Goal: Task Accomplishment & Management: Manage account settings

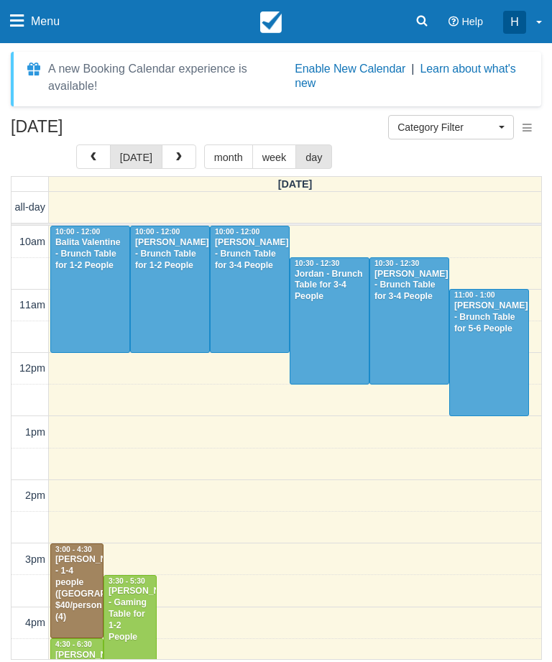
select select
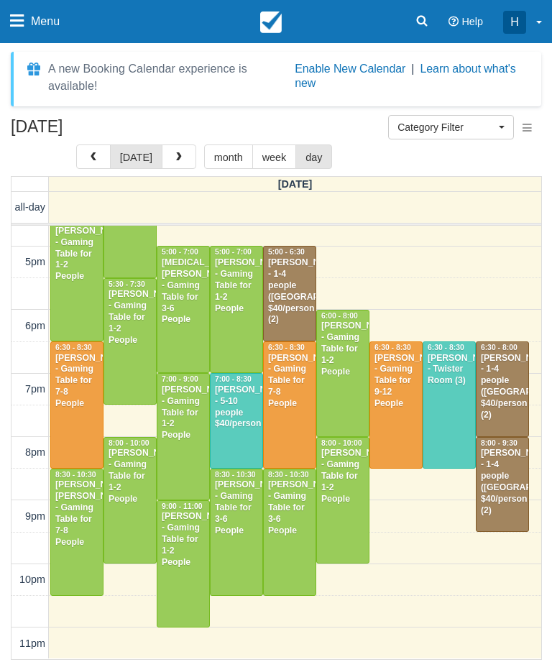
scroll to position [424, 0]
click at [189, 146] on button "button" at bounding box center [179, 157] width 35 height 24
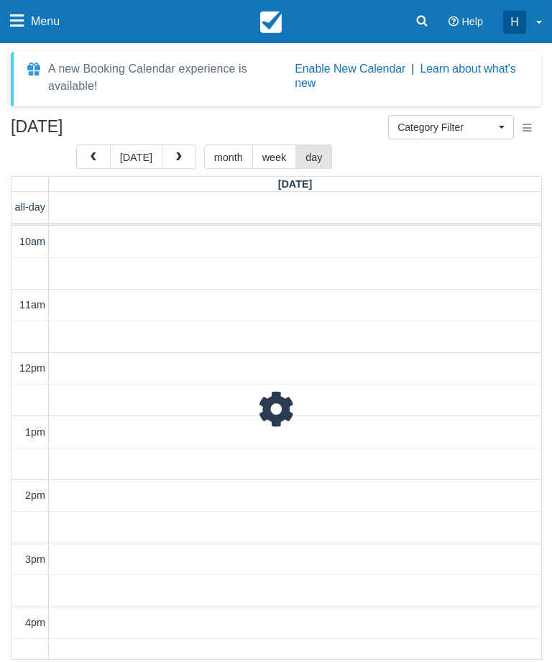
scroll to position [191, 0]
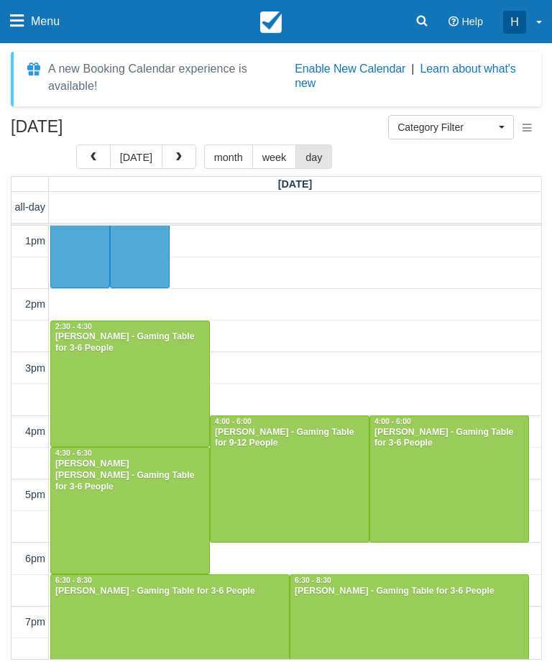
click at [319, 501] on div at bounding box center [290, 479] width 158 height 126
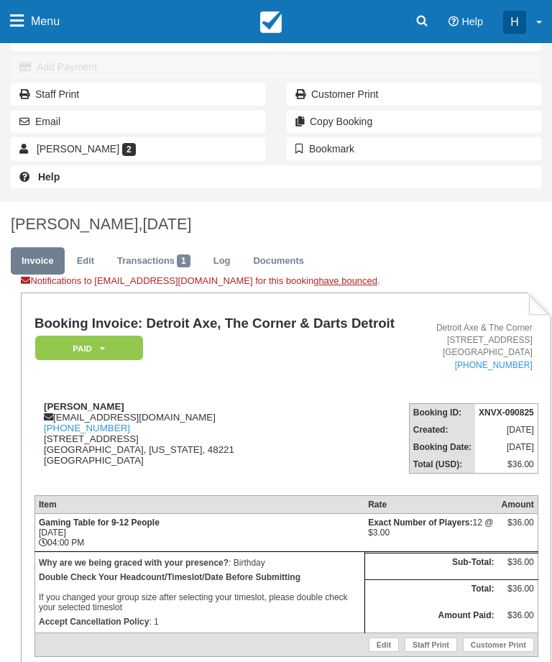
scroll to position [183, 0]
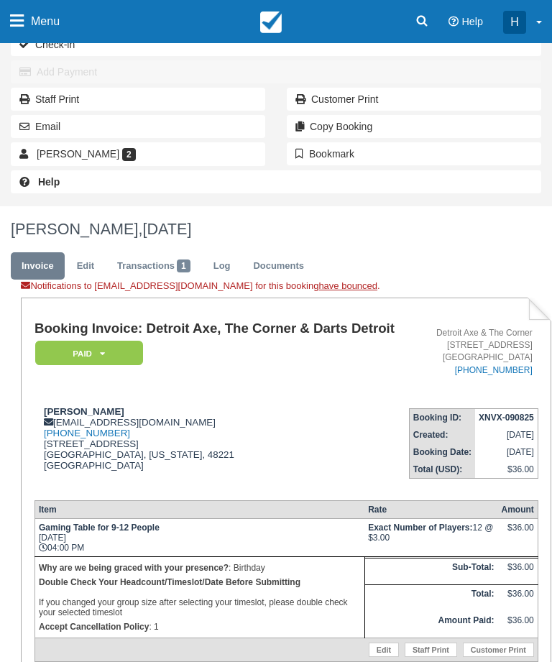
click at [370, 657] on link "Edit" at bounding box center [384, 650] width 30 height 14
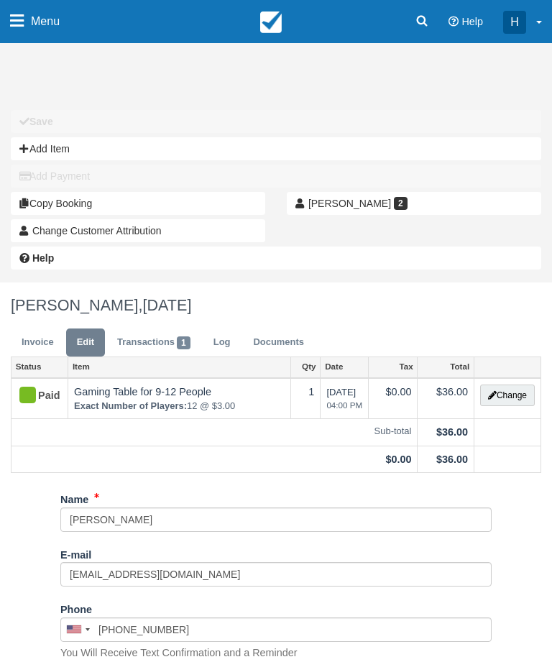
click at [498, 395] on button "Change" at bounding box center [507, 396] width 55 height 22
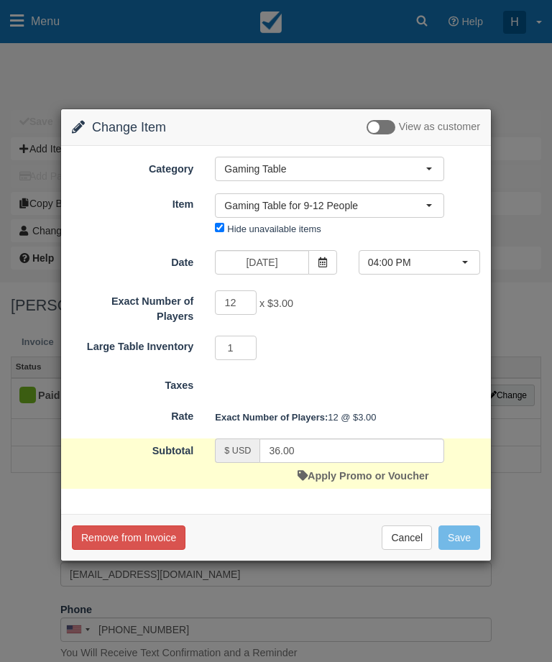
click at [320, 268] on span at bounding box center [323, 262] width 29 height 24
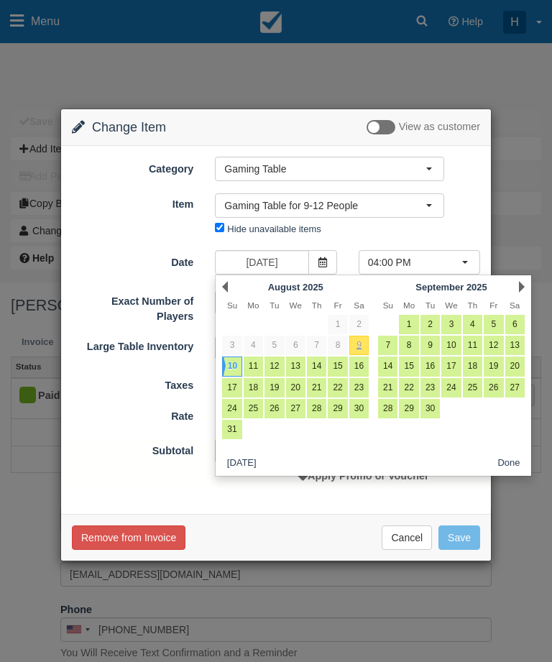
click at [316, 258] on span at bounding box center [323, 262] width 29 height 24
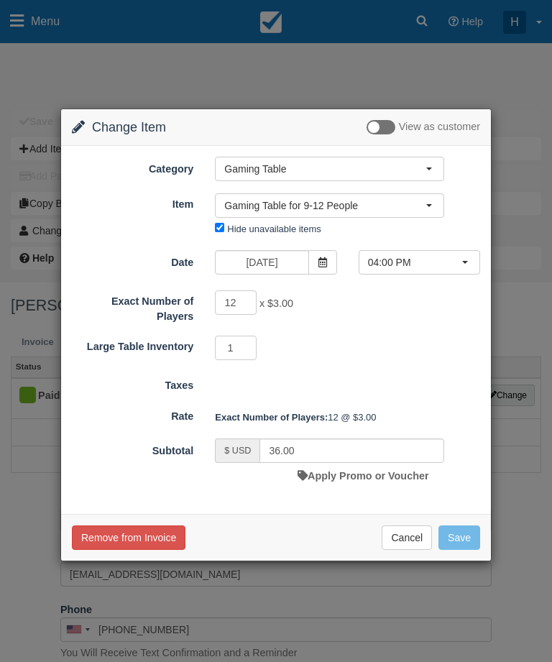
click at [327, 266] on icon at bounding box center [323, 263] width 10 height 10
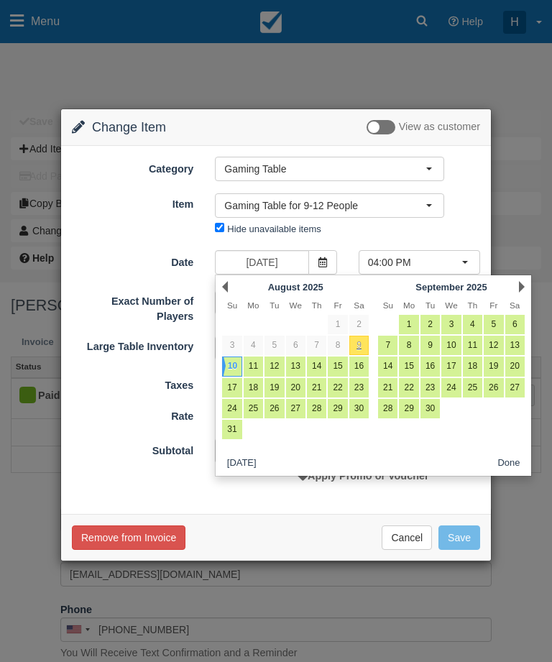
click at [361, 357] on link "16" at bounding box center [359, 366] width 19 height 19
type input "08/16/25"
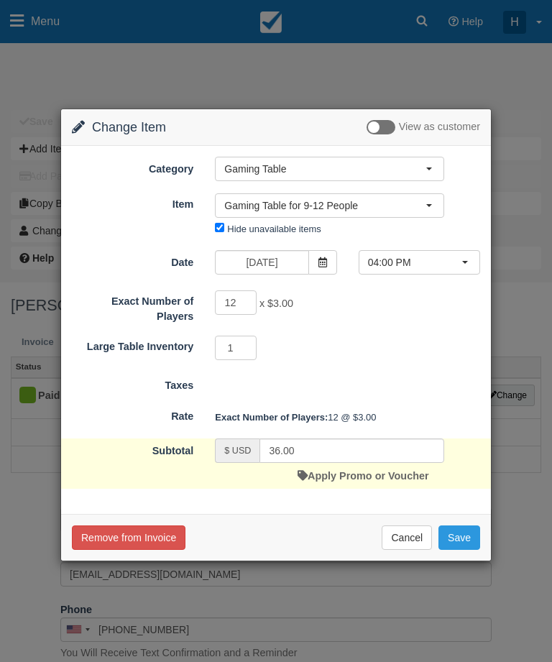
click at [393, 255] on button "04:00 PM" at bounding box center [420, 262] width 122 height 24
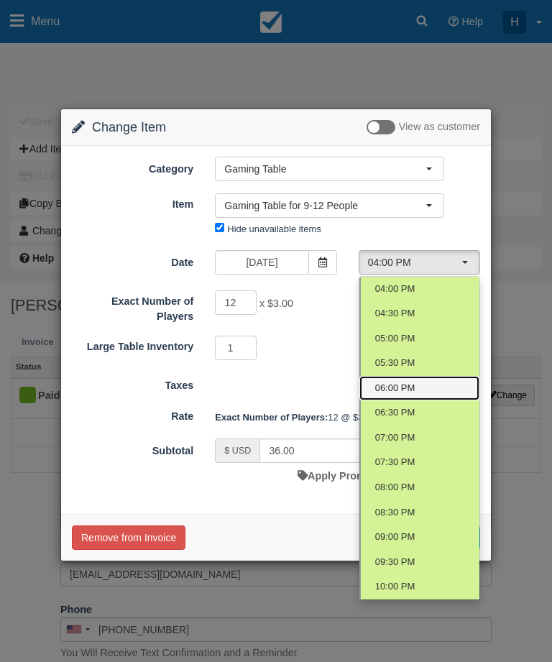
click at [426, 383] on link "06:00 PM" at bounding box center [420, 388] width 120 height 25
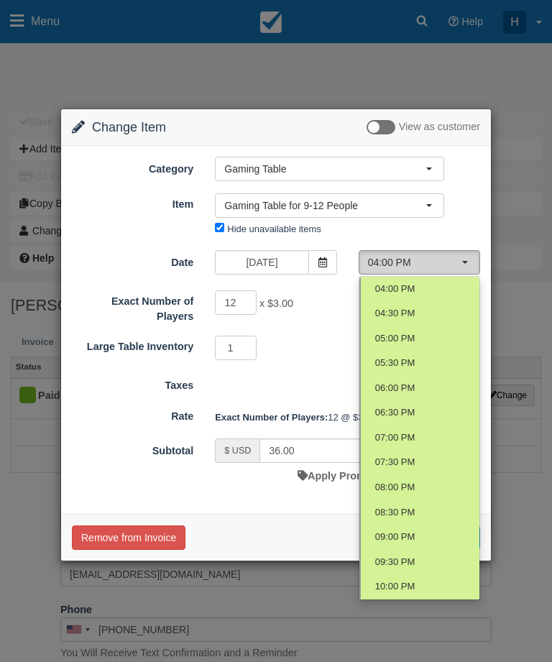
select select "4"
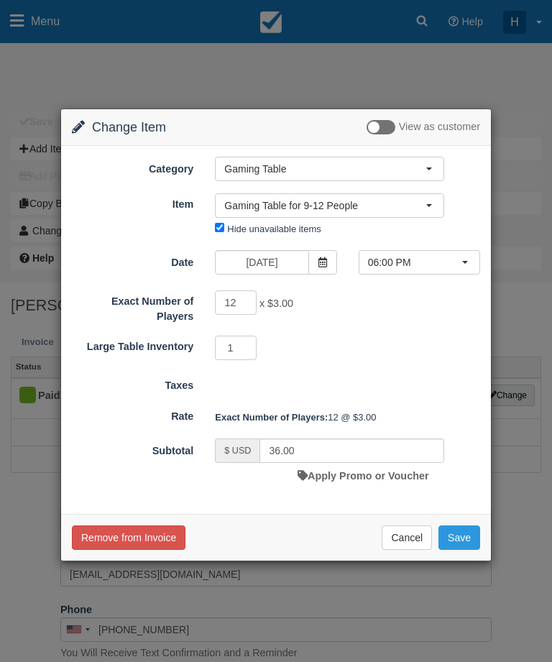
click at [464, 532] on button "Save" at bounding box center [460, 538] width 42 height 24
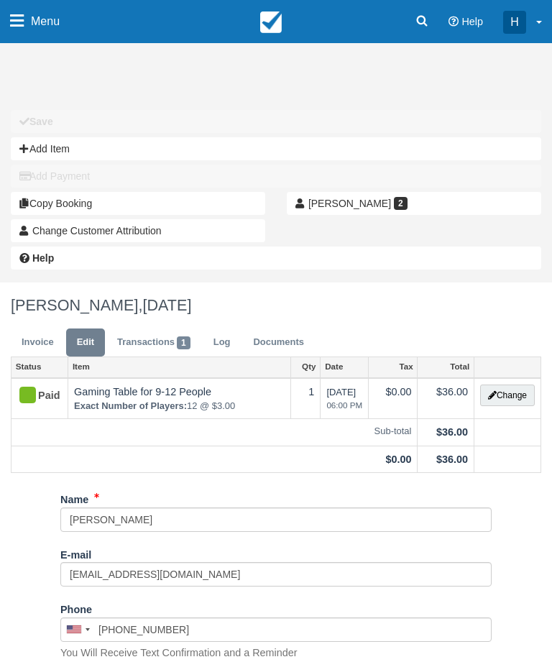
click at [36, 327] on div "Jessica Lee, August 16 2025" at bounding box center [276, 306] width 552 height 46
click at [27, 339] on link "Invoice" at bounding box center [38, 343] width 54 height 28
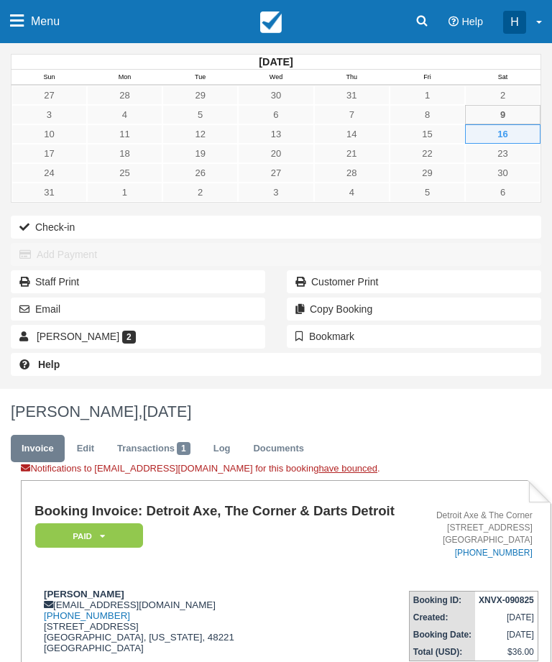
click at [183, 314] on button "Email" at bounding box center [138, 309] width 255 height 23
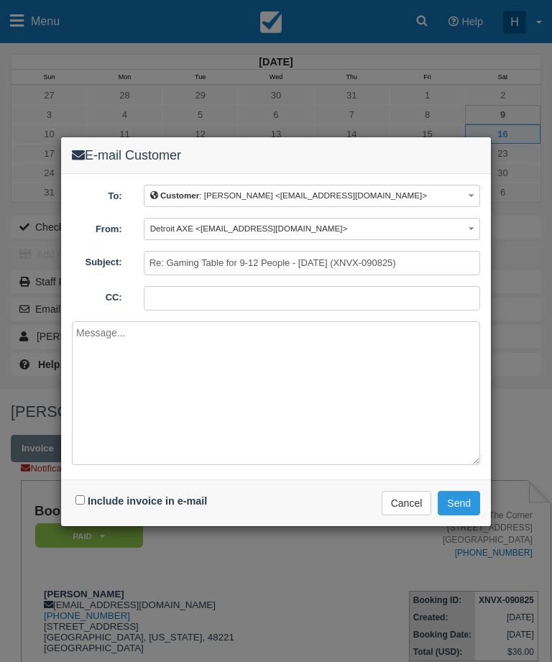
click at [461, 507] on button "Send" at bounding box center [459, 503] width 42 height 24
click at [404, 514] on button "Cancel" at bounding box center [407, 503] width 50 height 24
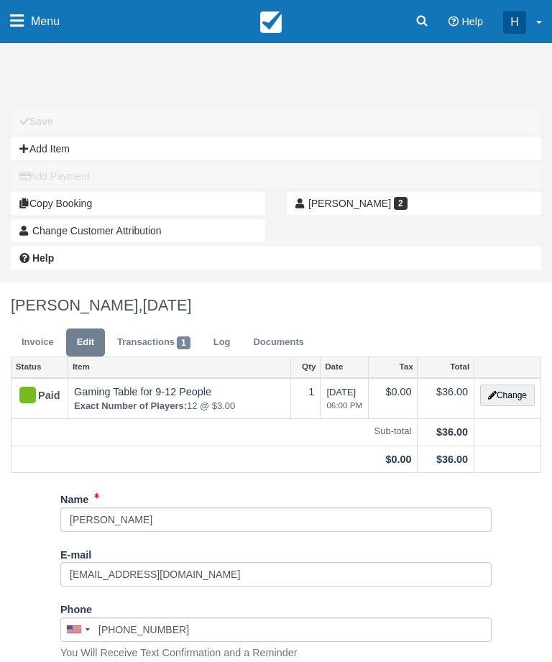
click at [37, 30] on span "Menu" at bounding box center [45, 21] width 29 height 43
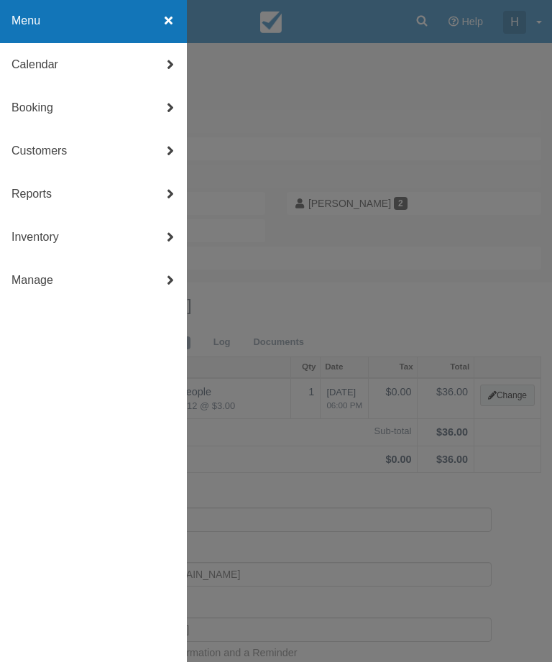
click at [117, 68] on link "Calendar" at bounding box center [93, 64] width 187 height 43
click at [39, 241] on link "Day" at bounding box center [93, 238] width 187 height 43
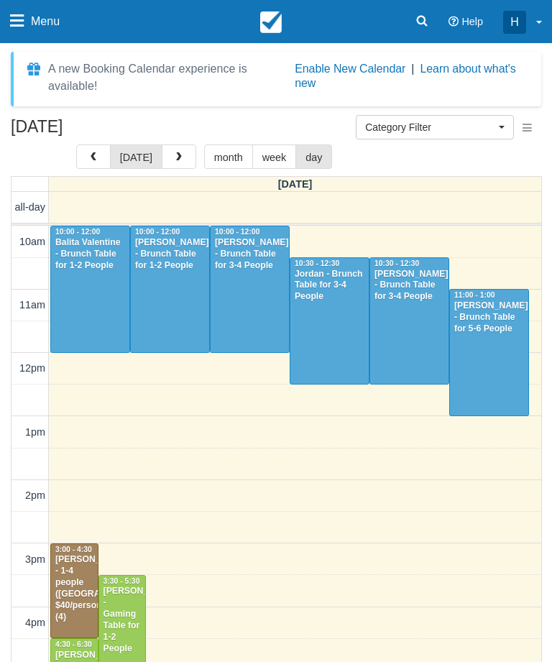
select select
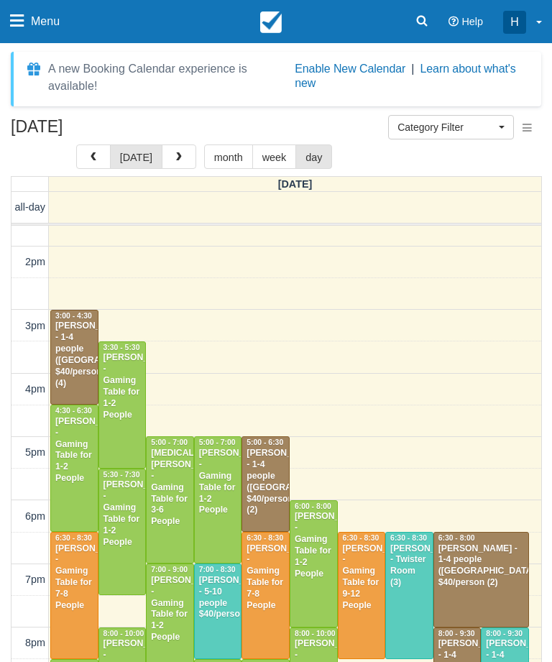
scroll to position [234, 0]
click at [174, 154] on span "button" at bounding box center [179, 157] width 10 height 10
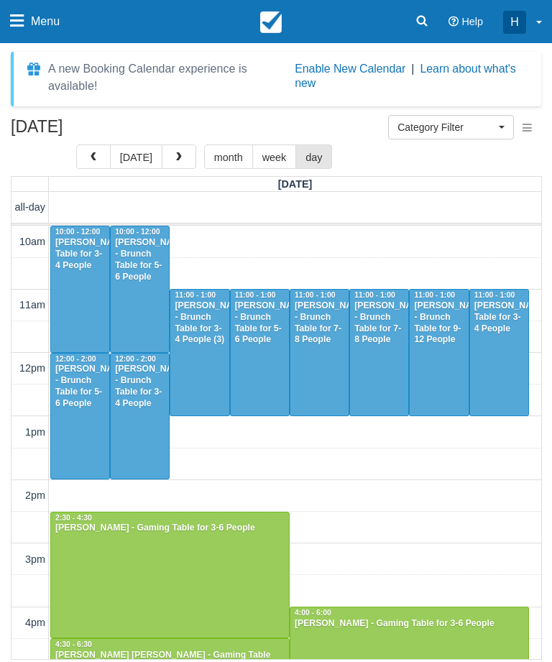
click at [397, 393] on div at bounding box center [379, 353] width 58 height 126
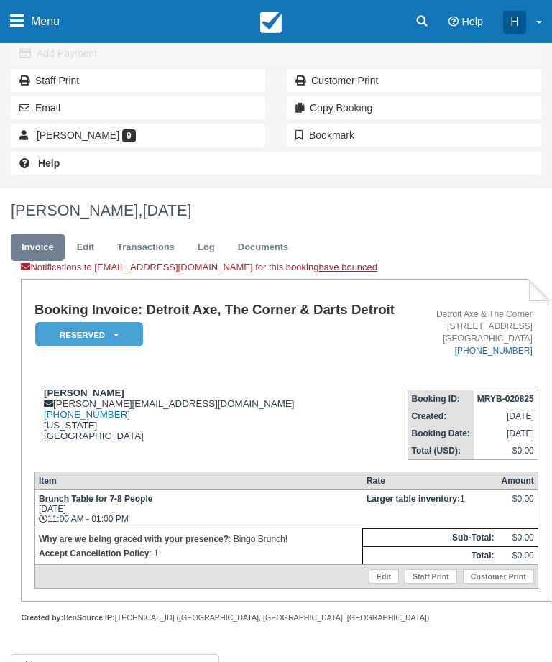
scroll to position [201, 0]
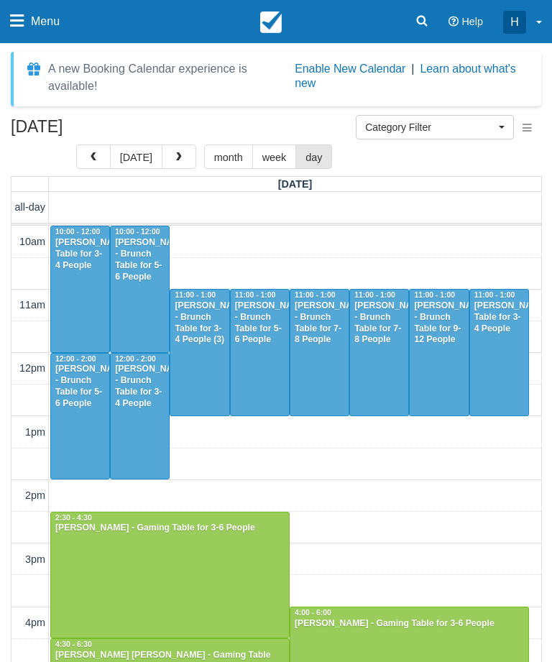
select select
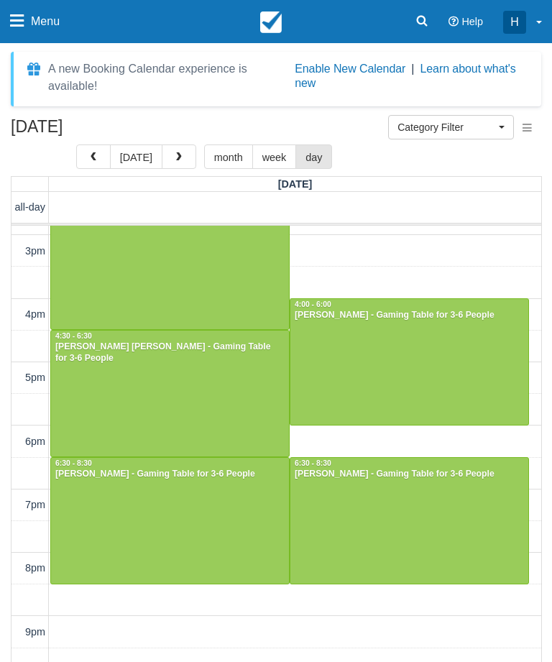
scroll to position [316, 0]
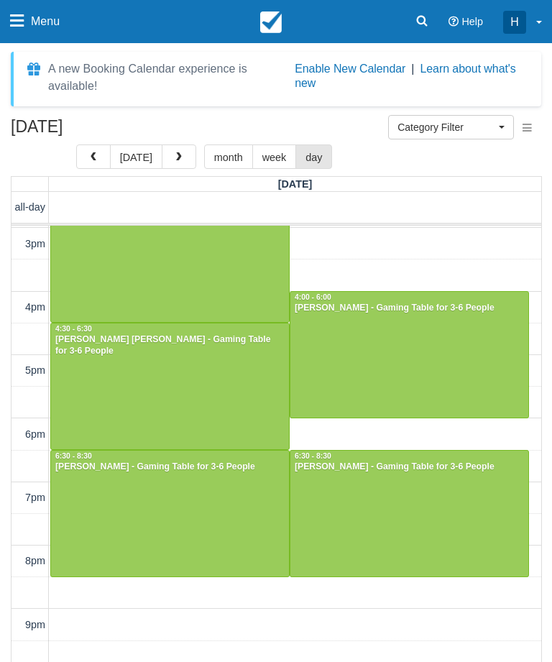
click at [134, 150] on button "[DATE]" at bounding box center [136, 157] width 53 height 24
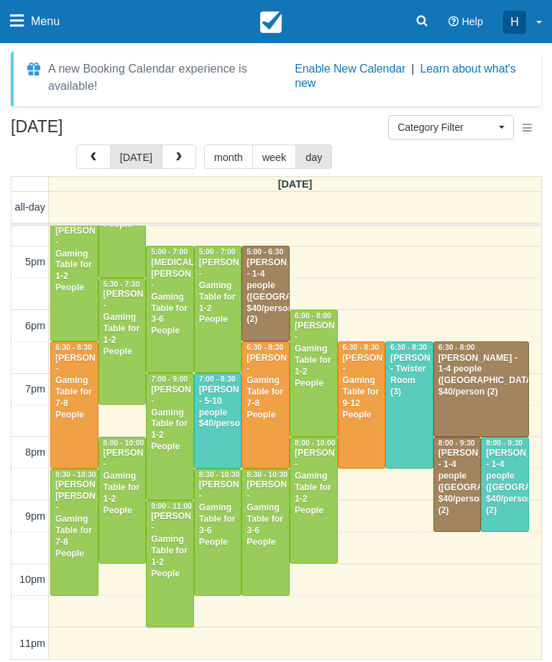
scroll to position [424, 0]
